Goal: Information Seeking & Learning: Learn about a topic

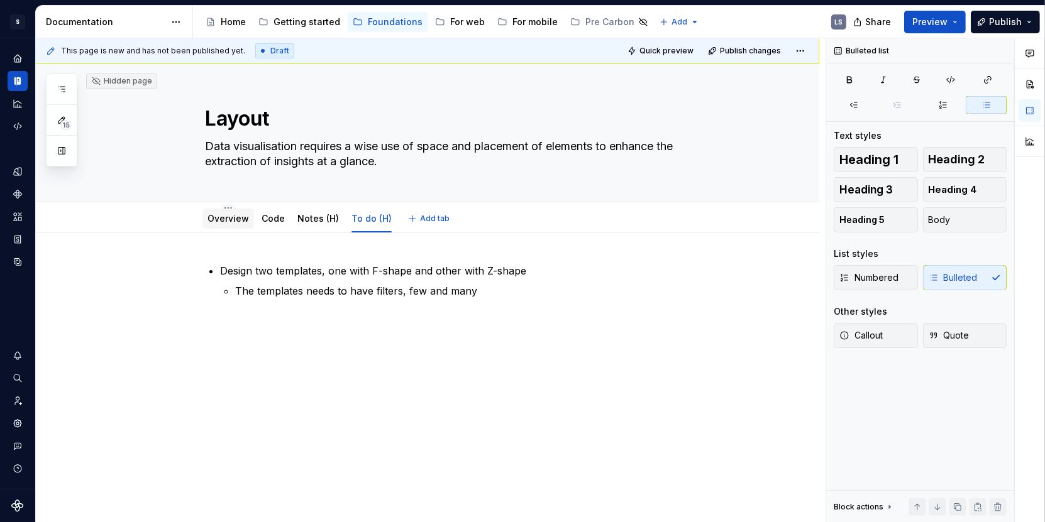
click at [241, 219] on link "Overview" at bounding box center [227, 218] width 41 height 11
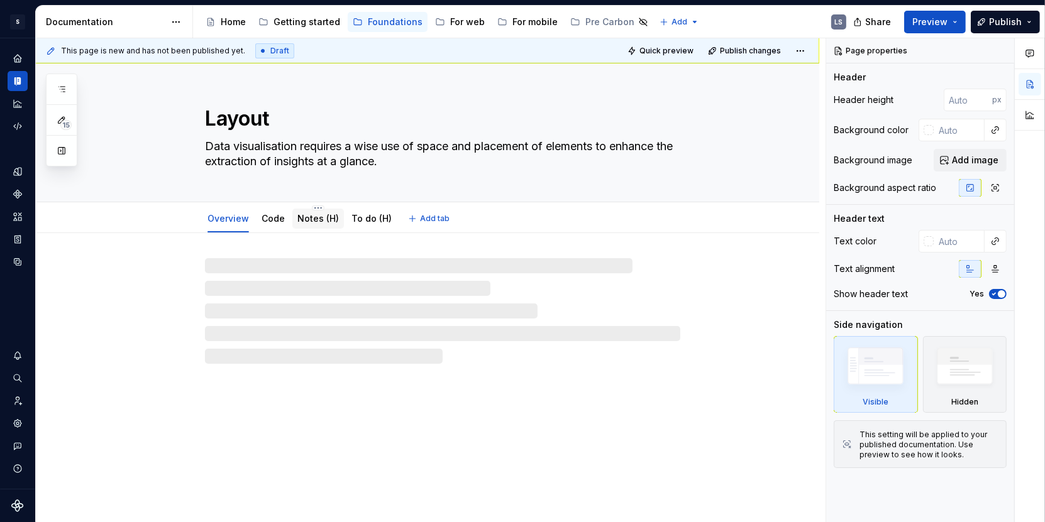
click at [307, 222] on link "Notes (H)" at bounding box center [317, 218] width 41 height 11
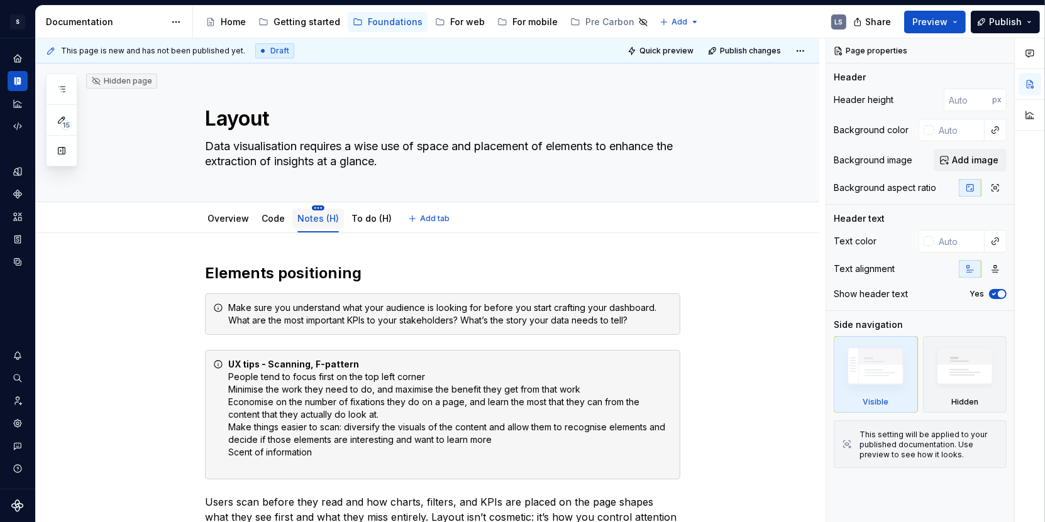
click at [316, 207] on html "1662px x 831px S Digital Design System LS Design system data Documentation Acce…" at bounding box center [522, 261] width 1045 height 522
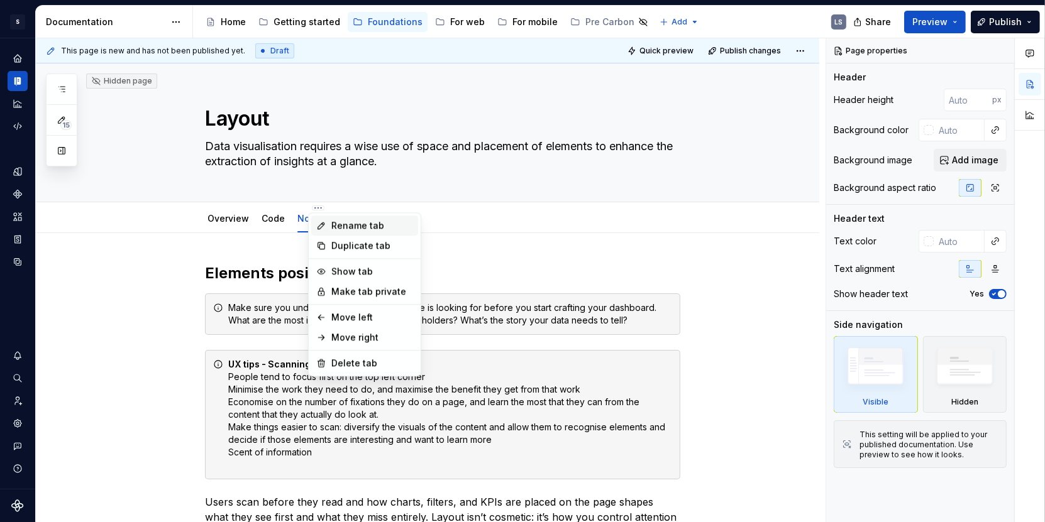
type textarea "*"
click at [344, 225] on div "Rename tab" at bounding box center [372, 225] width 82 height 13
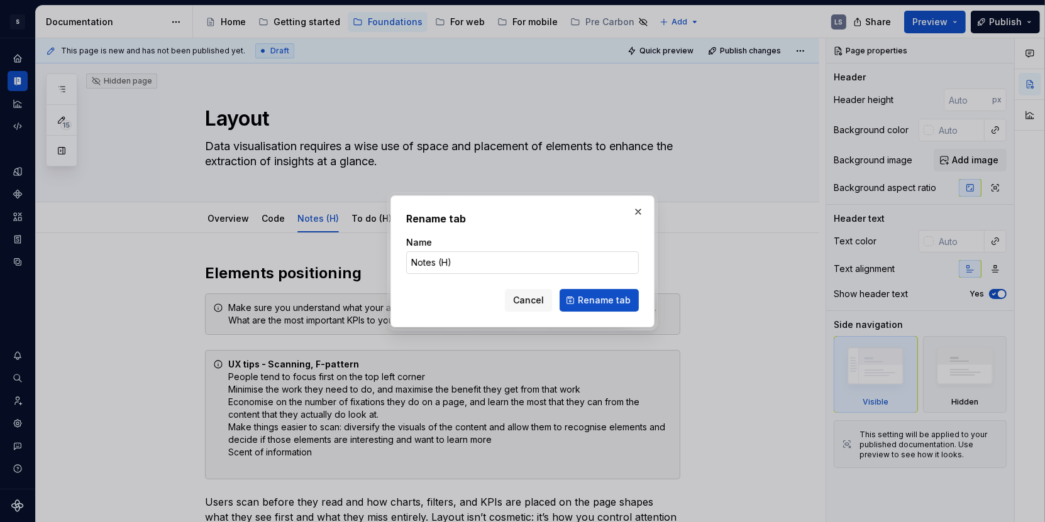
click at [412, 263] on input "Notes (H)" at bounding box center [522, 262] width 233 height 23
type input "Notes wip (H)"
click at [589, 298] on span "Rename tab" at bounding box center [604, 300] width 53 height 13
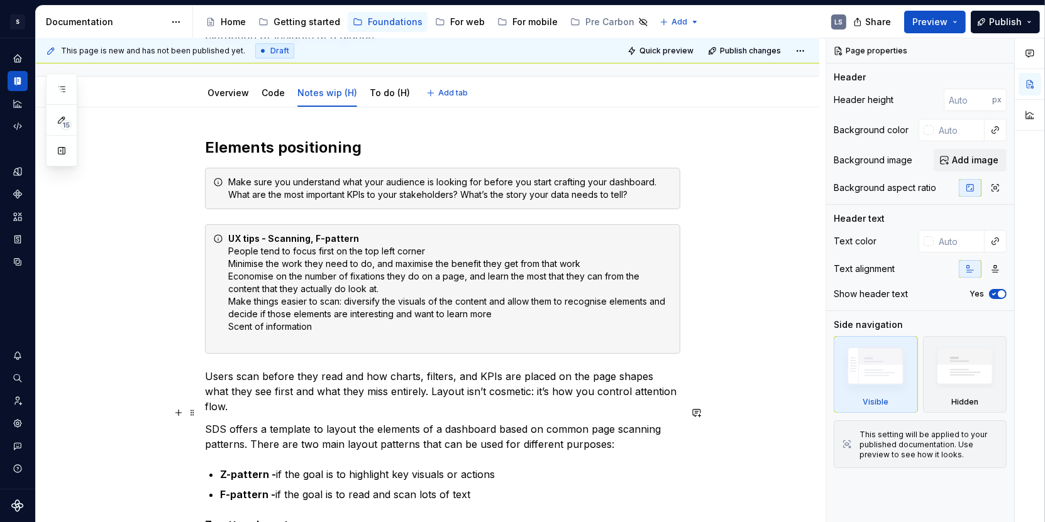
scroll to position [134, 0]
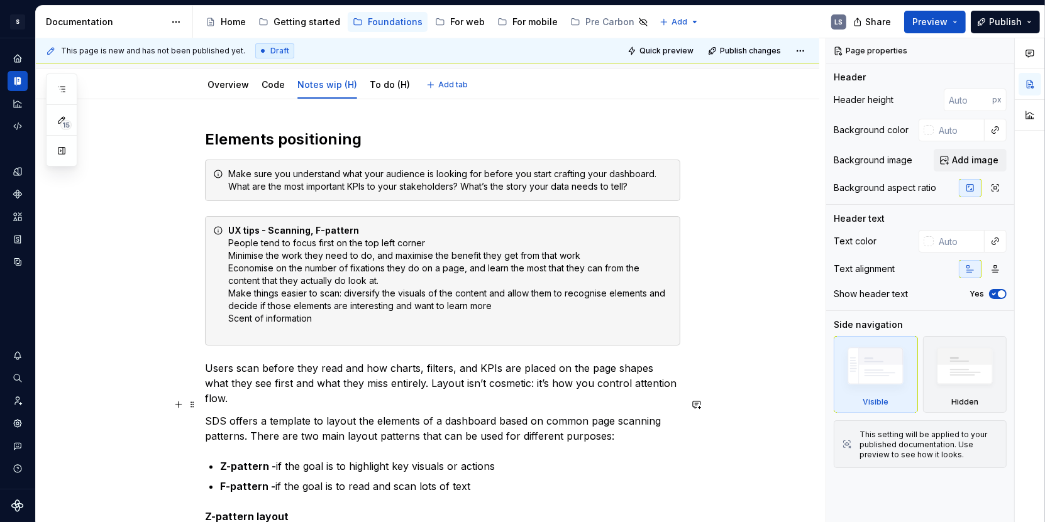
type textarea "*"
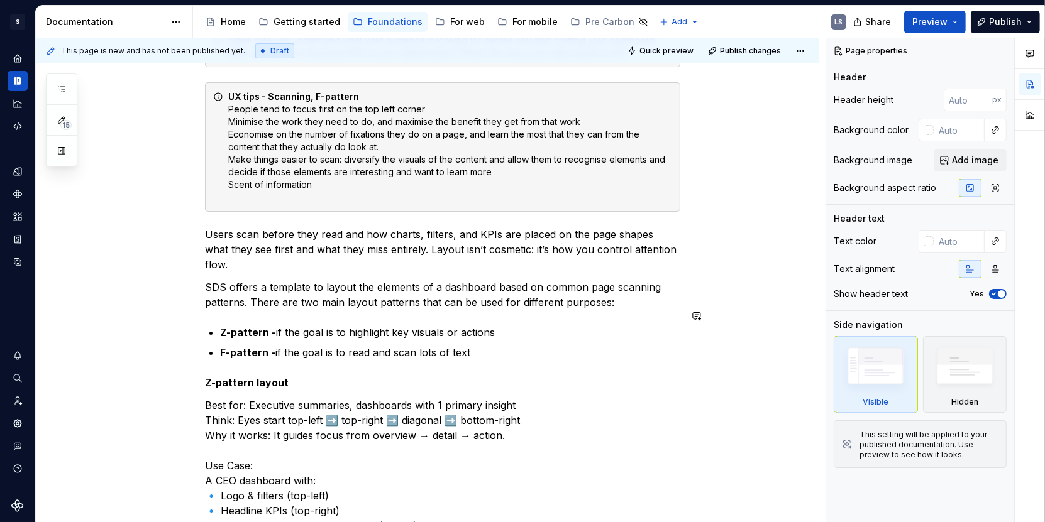
scroll to position [270, 0]
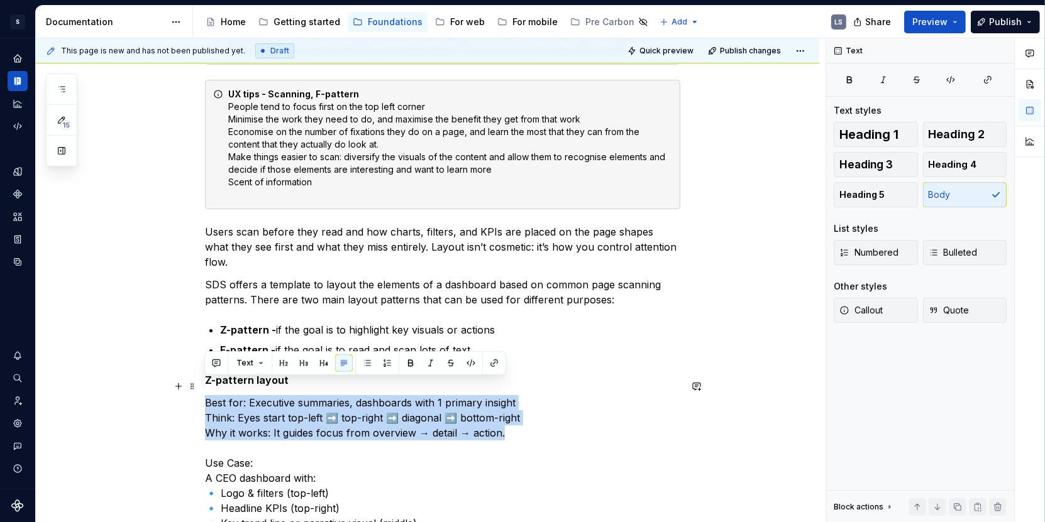
drag, startPoint x: 534, startPoint y: 412, endPoint x: 149, endPoint y: 381, distance: 386.0
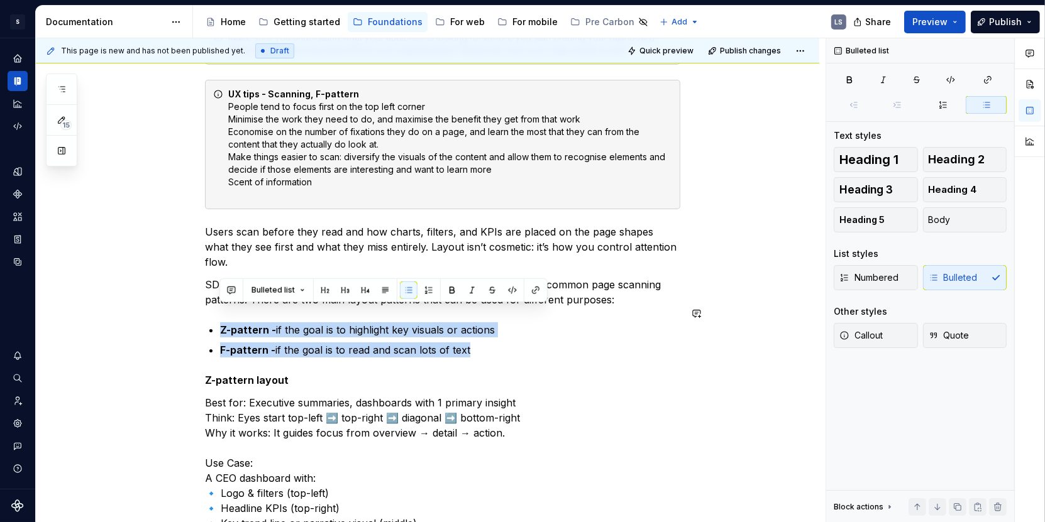
drag, startPoint x: 500, startPoint y: 332, endPoint x: 182, endPoint y: 302, distance: 319.5
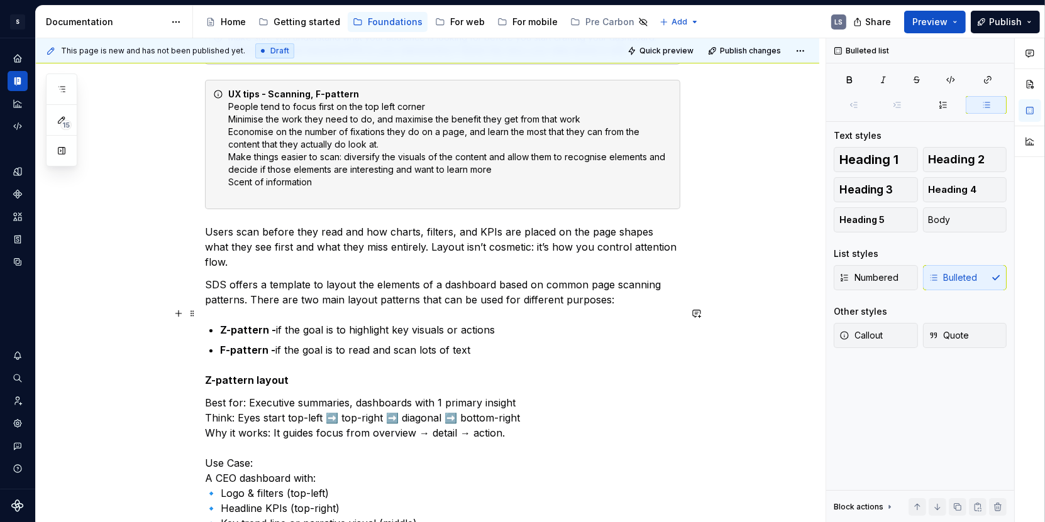
click at [505, 322] on p "Z-pattern - if the goal is to highlight key visuals or actions" at bounding box center [450, 329] width 460 height 15
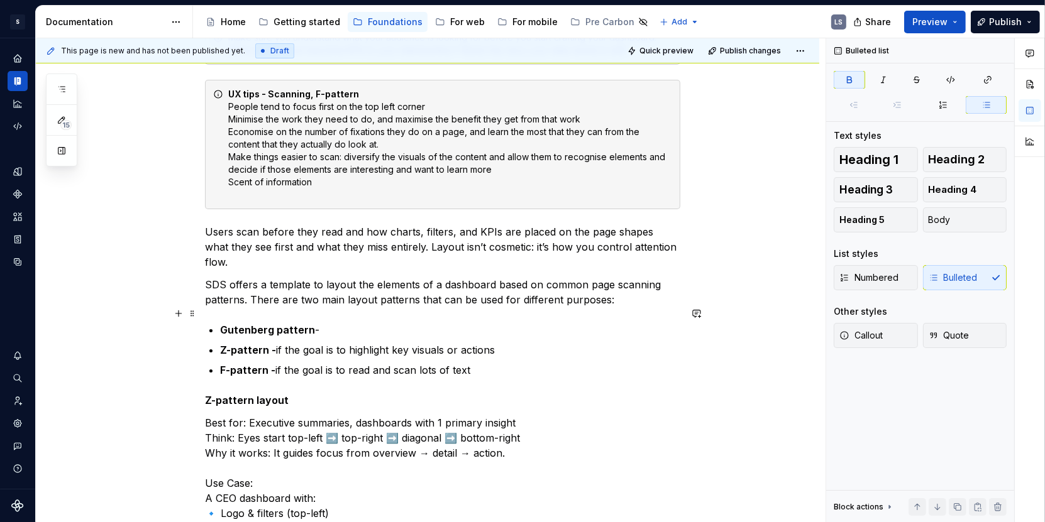
click at [298, 324] on strong "Gutenberg pattern" at bounding box center [267, 330] width 95 height 13
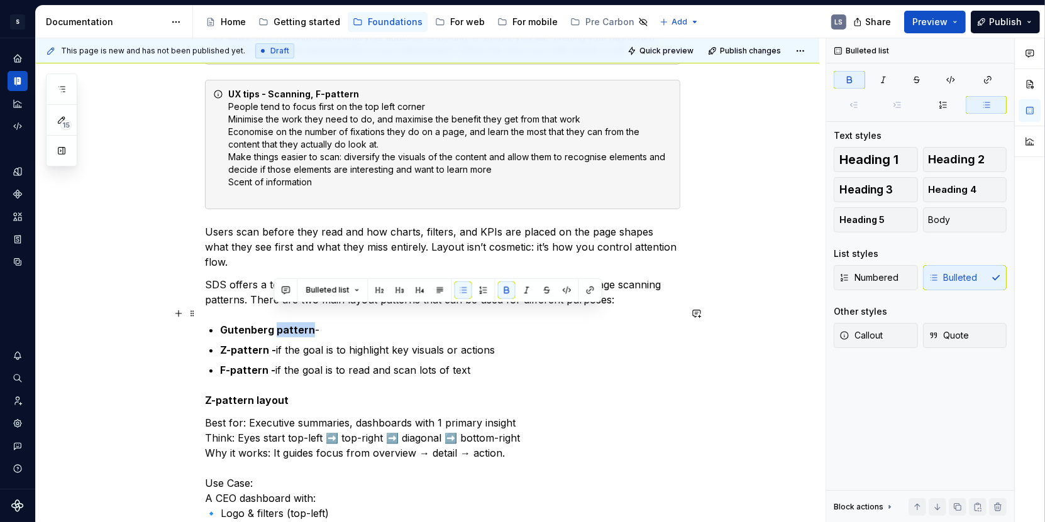
click at [298, 324] on strong "Gutenberg pattern" at bounding box center [267, 330] width 95 height 13
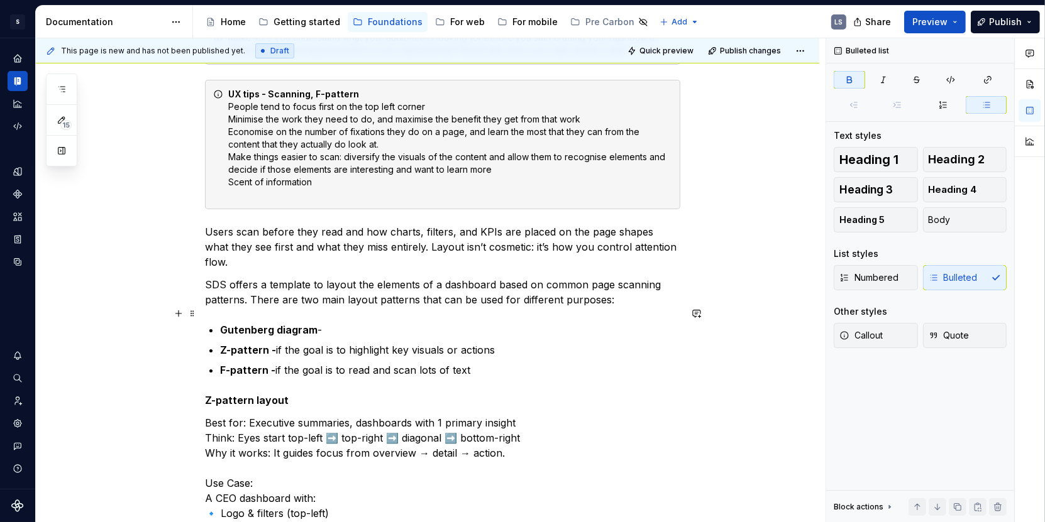
click at [331, 322] on p "Gutenberg diagram -" at bounding box center [450, 329] width 460 height 15
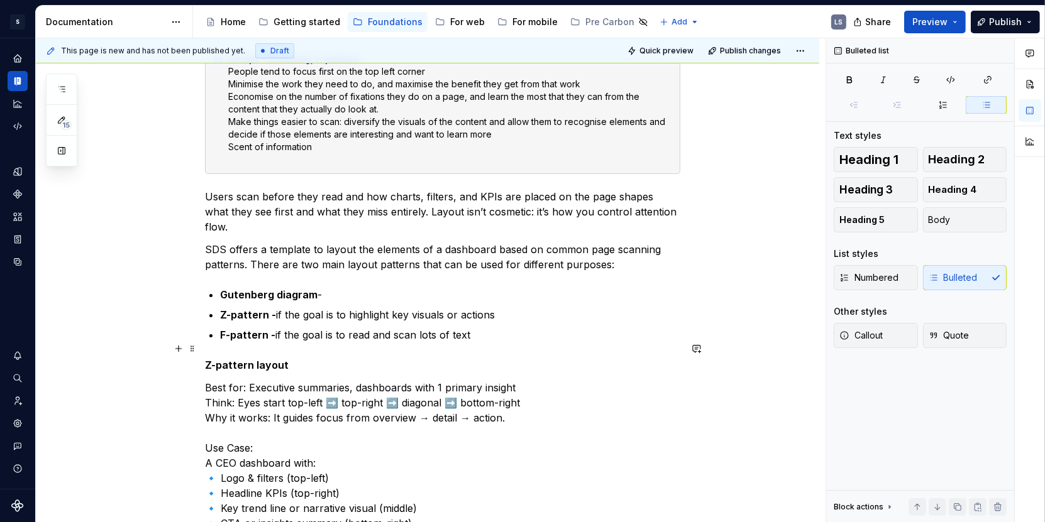
scroll to position [307, 0]
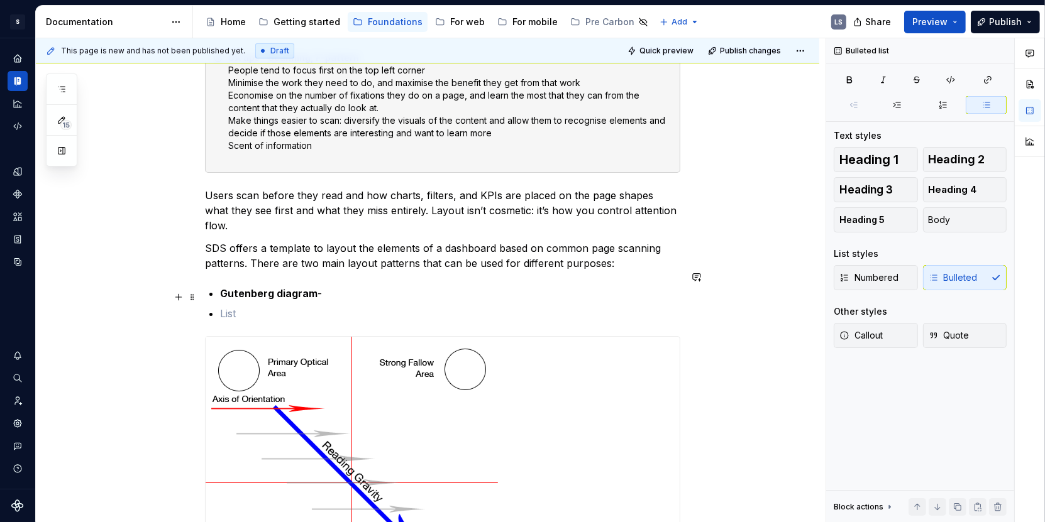
click at [223, 306] on p at bounding box center [450, 313] width 460 height 15
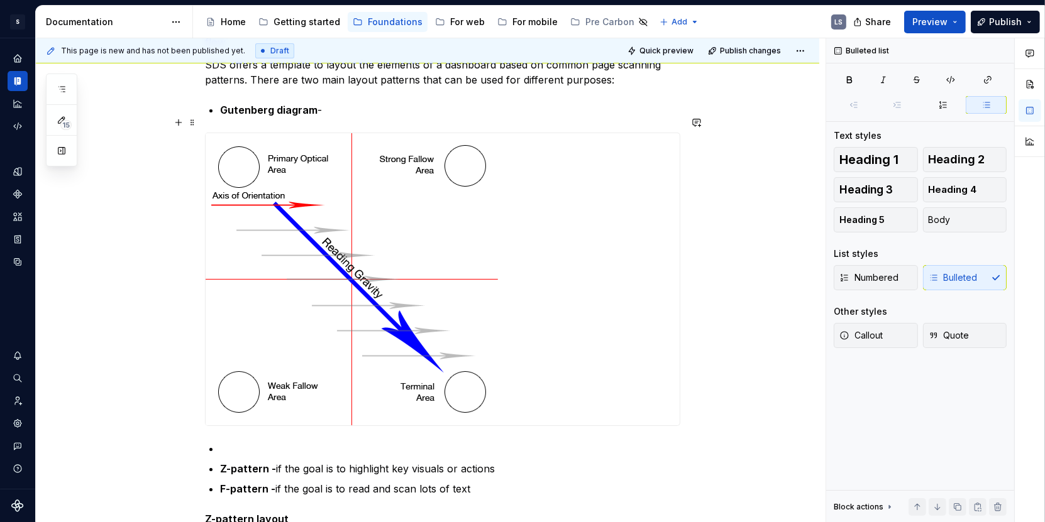
scroll to position [482, 0]
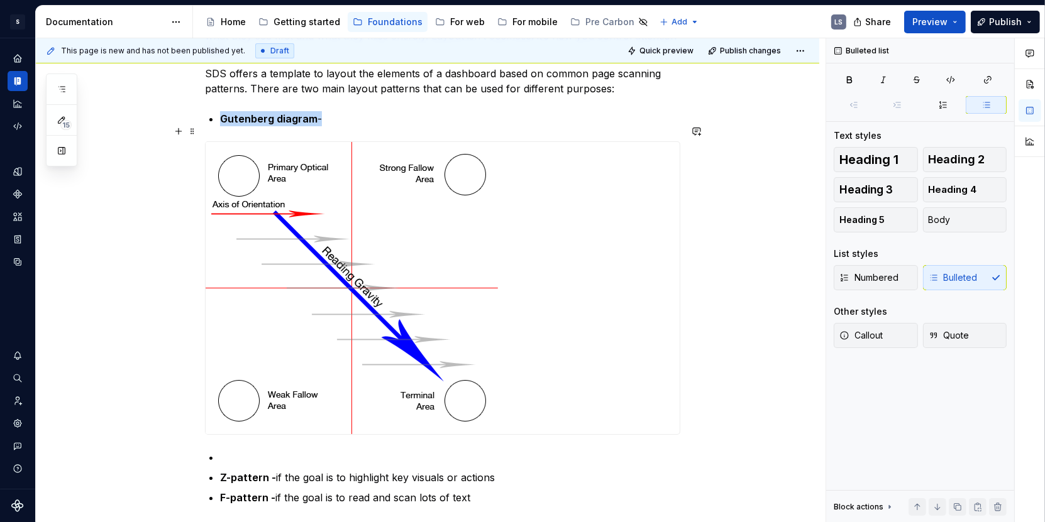
click at [309, 263] on img at bounding box center [352, 288] width 292 height 292
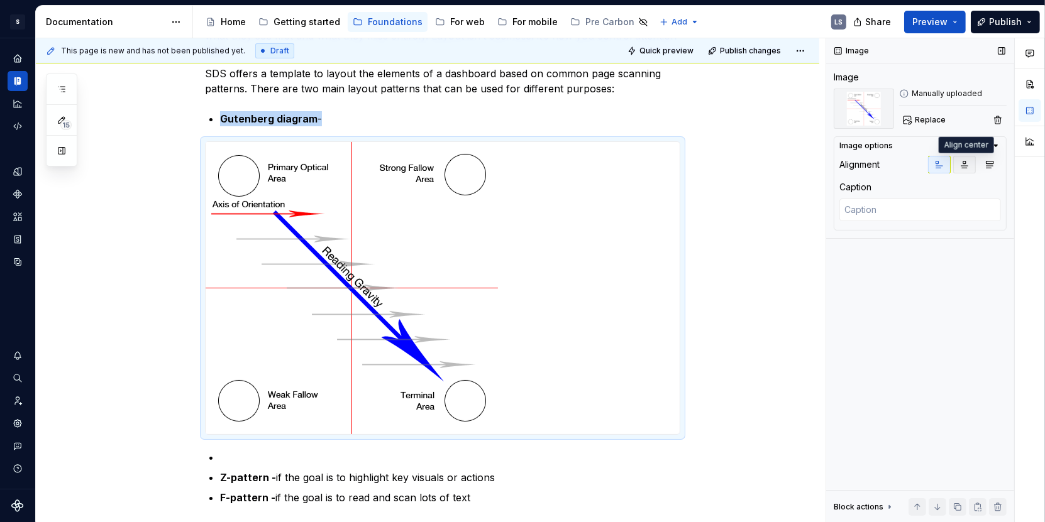
click at [962, 162] on icon "button" at bounding box center [964, 165] width 10 height 10
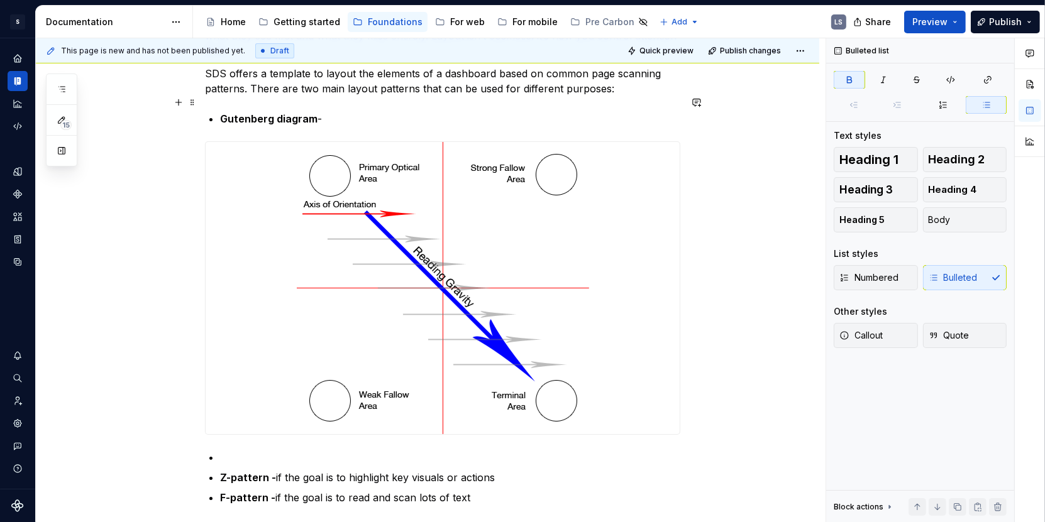
click at [431, 111] on p "Gutenberg diagram -" at bounding box center [450, 118] width 460 height 15
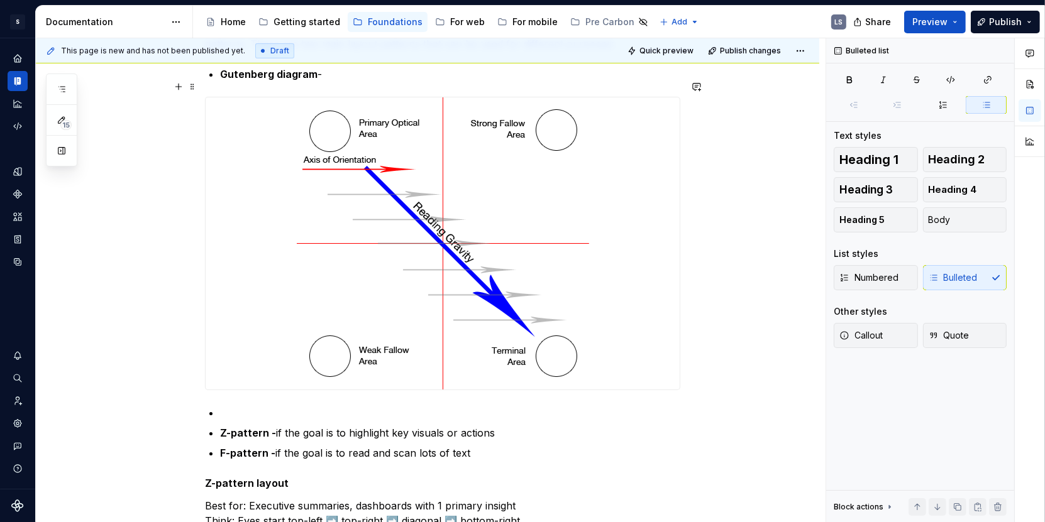
scroll to position [527, 0]
click at [301, 405] on p at bounding box center [450, 412] width 460 height 15
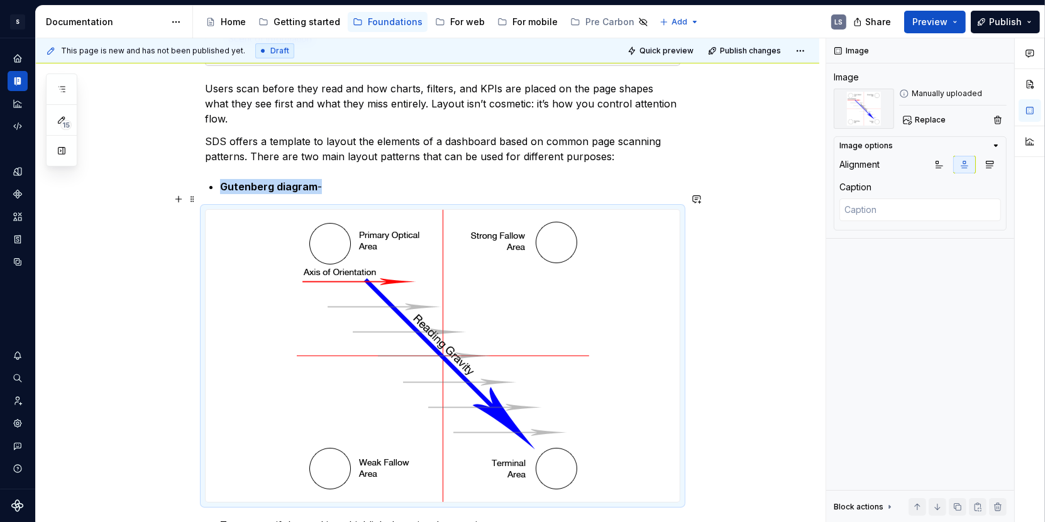
scroll to position [412, 0]
click at [353, 180] on p "Gutenberg diagram -" at bounding box center [450, 187] width 460 height 15
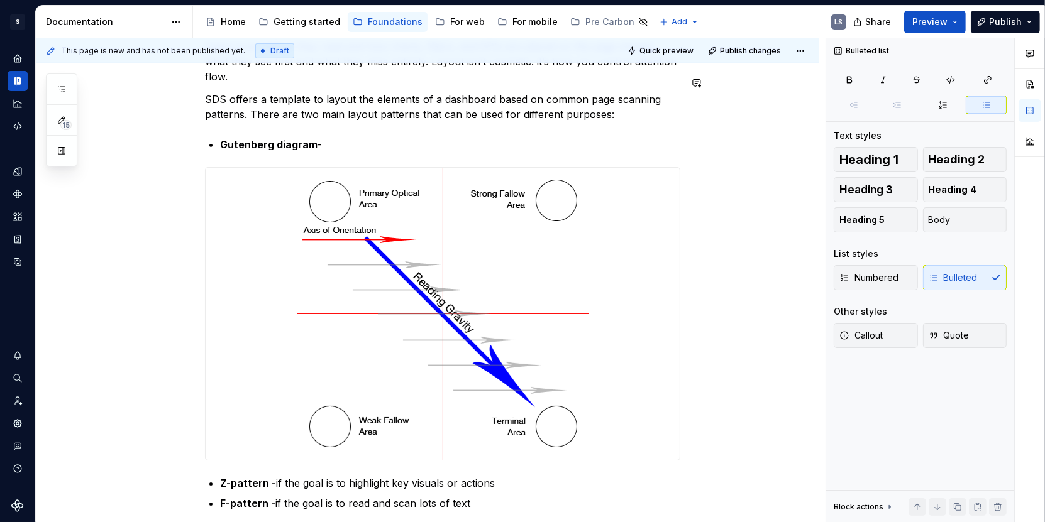
scroll to position [507, 0]
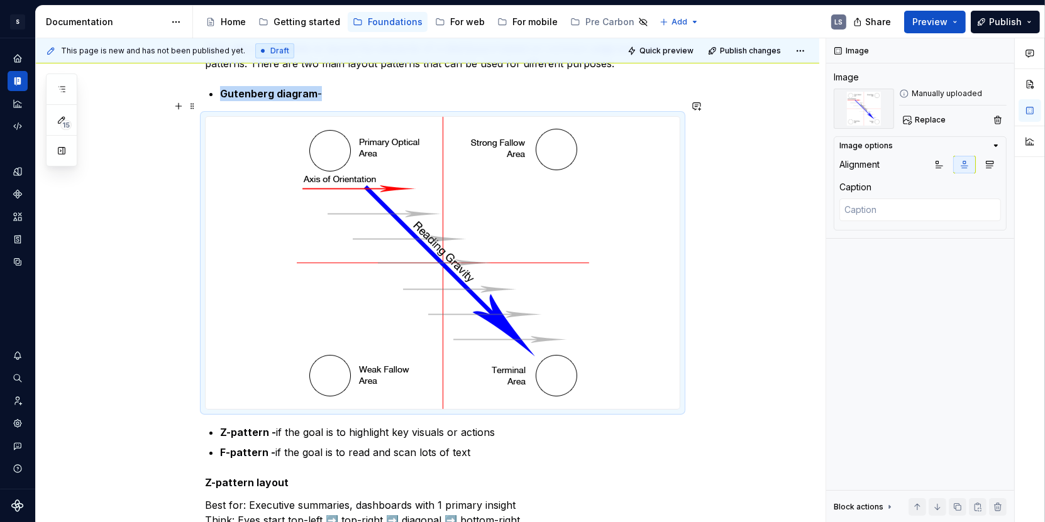
click at [334, 304] on img at bounding box center [443, 263] width 292 height 292
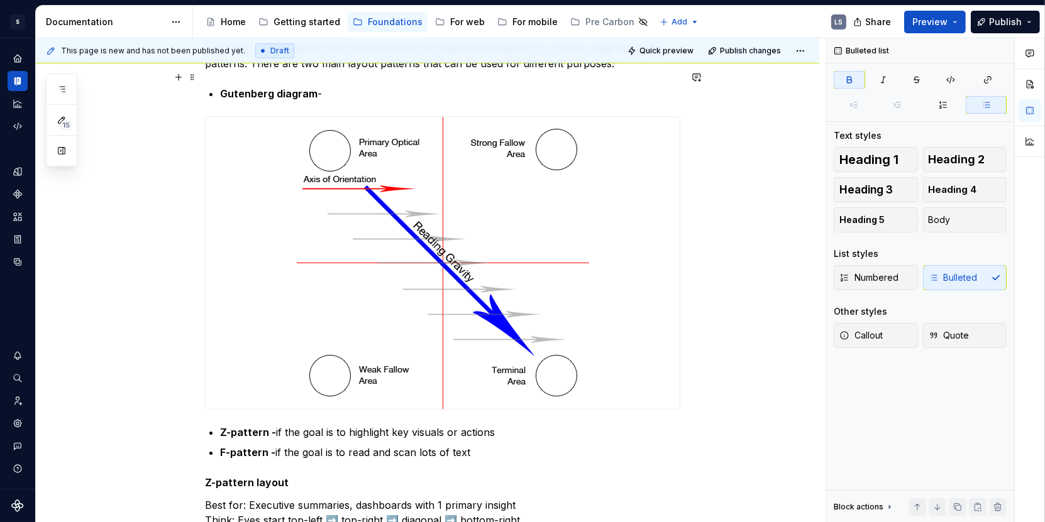
click at [306, 87] on strong "Gutenberg diagram" at bounding box center [268, 93] width 97 height 13
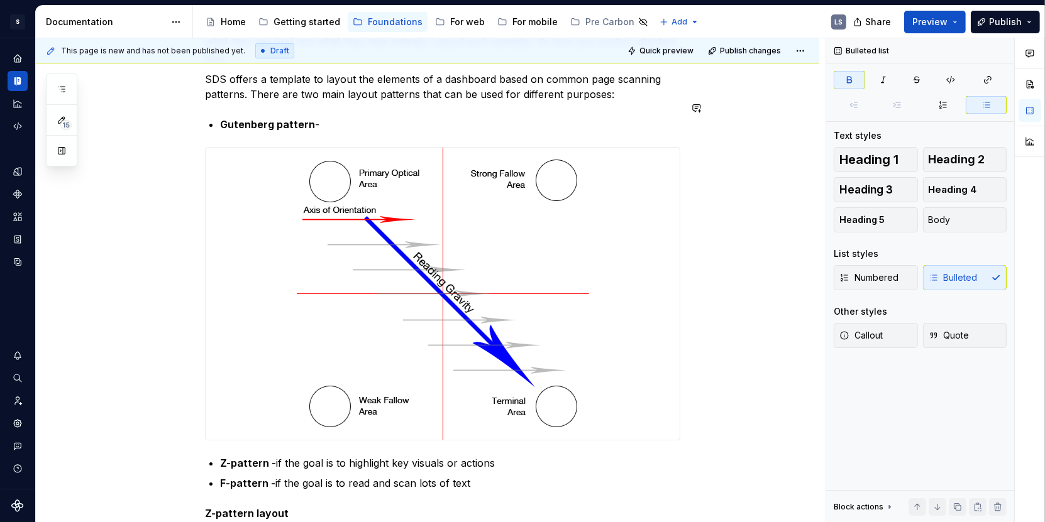
type textarea "*"
